Goal: Task Accomplishment & Management: Use online tool/utility

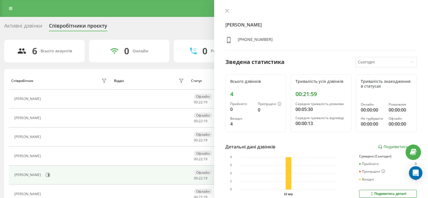
click at [12, 13] on div "Реферальна програма Налаштування профілю Вихід" at bounding box center [214, 8] width 428 height 17
click at [11, 10] on icon at bounding box center [10, 8] width 3 height 4
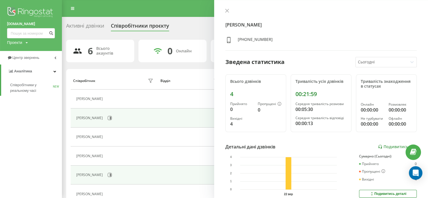
click at [154, 120] on div "[PERSON_NAME]" at bounding box center [115, 118] width 78 height 10
click at [110, 117] on icon at bounding box center [110, 117] width 1 height 3
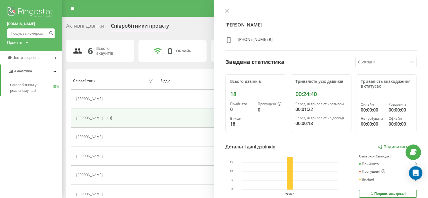
click at [43, 32] on input at bounding box center [31, 33] width 48 height 10
paste input "380965155268"
type input "380965155268"
click at [53, 35] on button "submit" at bounding box center [51, 33] width 8 height 10
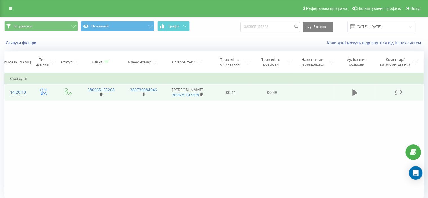
click at [355, 94] on icon at bounding box center [354, 93] width 5 height 8
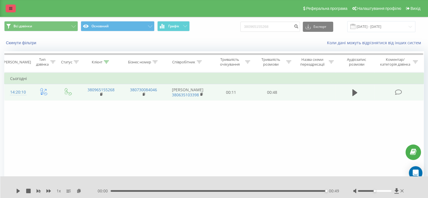
click at [9, 7] on icon at bounding box center [10, 8] width 3 height 4
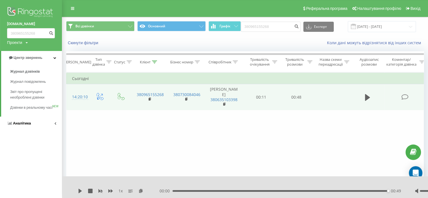
click at [38, 130] on link "Аналiтика" at bounding box center [31, 122] width 62 height 13
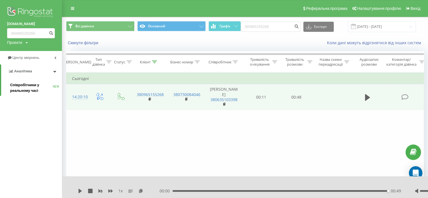
click at [30, 85] on span "Співробітники у реальному часі" at bounding box center [31, 87] width 43 height 11
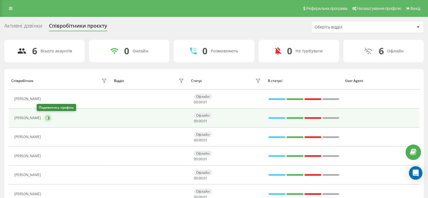
click at [48, 117] on icon at bounding box center [48, 117] width 1 height 3
